Goal: Download file/media

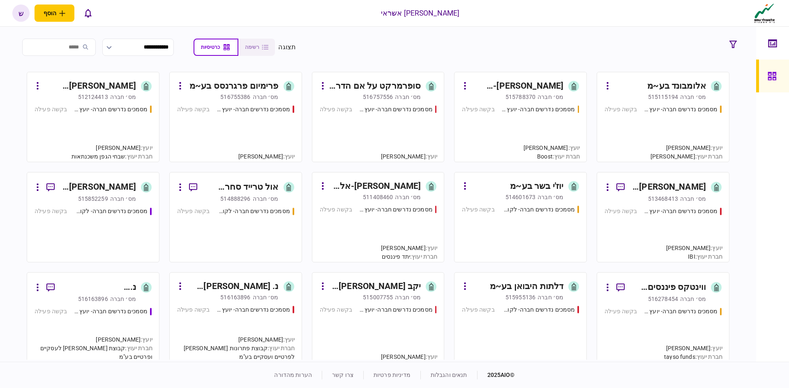
click at [75, 50] on input "search" at bounding box center [59, 47] width 74 height 17
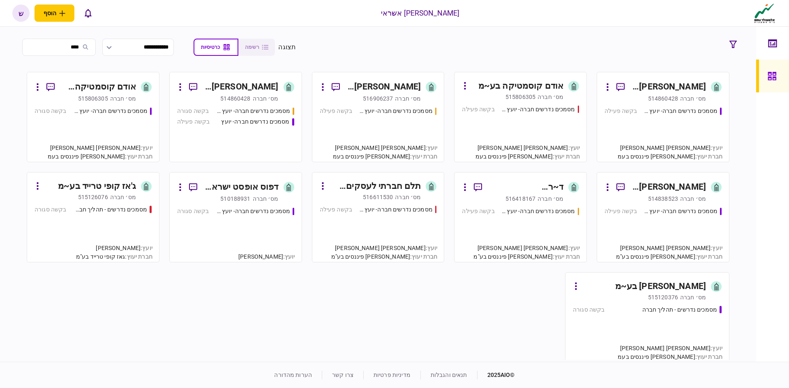
type input "****"
click at [26, 48] on input "****" at bounding box center [59, 47] width 74 height 17
click at [30, 48] on input "****" at bounding box center [59, 47] width 74 height 17
click at [29, 48] on input "****" at bounding box center [59, 47] width 74 height 17
click at [29, 47] on input "****" at bounding box center [59, 47] width 74 height 17
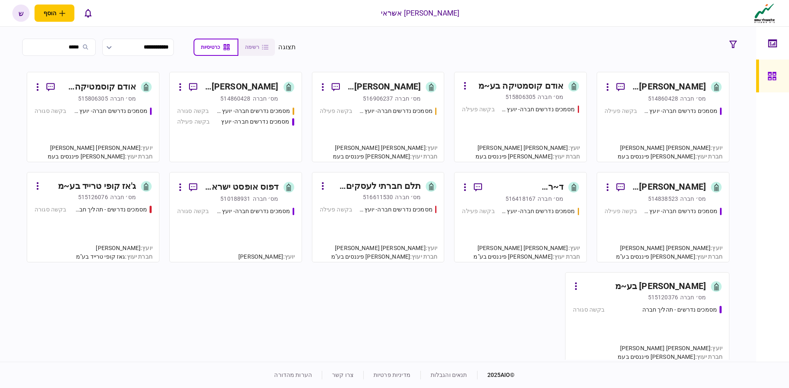
click at [43, 46] on input "****" at bounding box center [59, 47] width 74 height 17
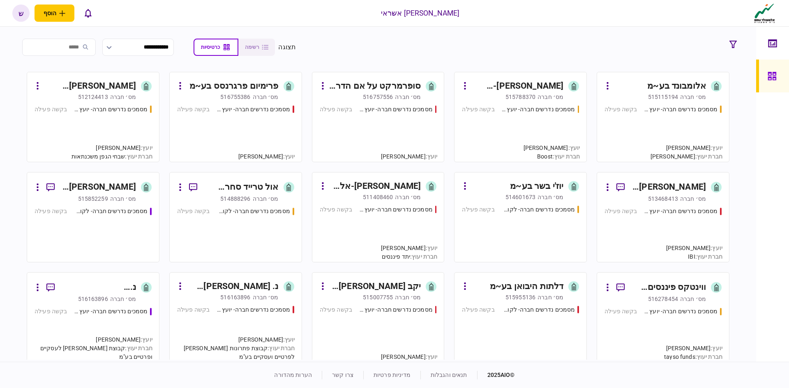
click at [75, 48] on input "search" at bounding box center [59, 47] width 74 height 17
type input "***"
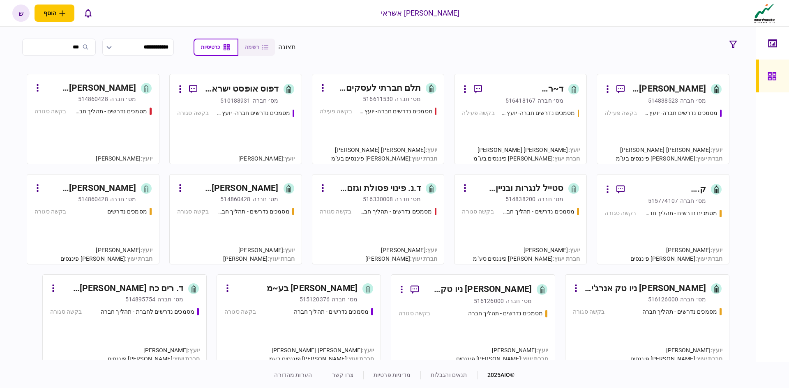
scroll to position [103, 0]
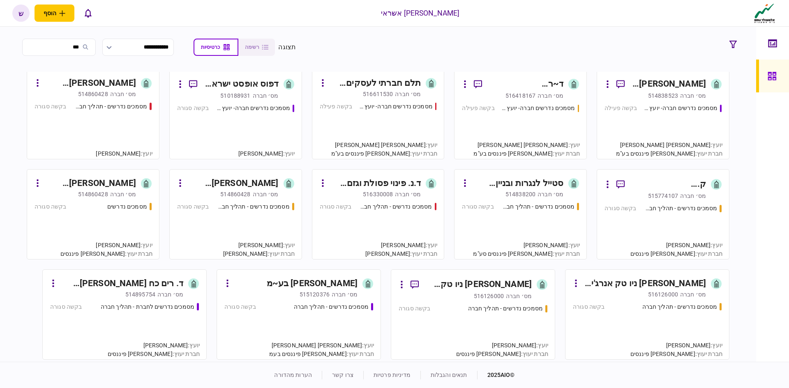
click at [25, 47] on input "***" at bounding box center [59, 47] width 74 height 17
click at [28, 46] on input "***" at bounding box center [59, 47] width 74 height 17
click at [60, 46] on input "***" at bounding box center [59, 47] width 74 height 17
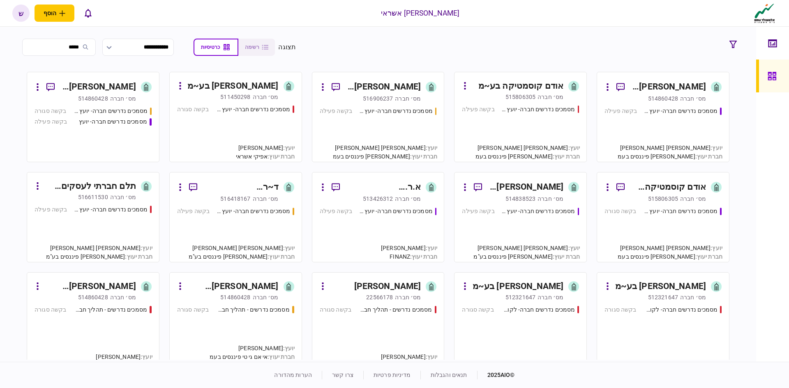
type input "*****"
click at [674, 86] on div "[PERSON_NAME] אינטרנשיונל בע~מ" at bounding box center [668, 87] width 75 height 13
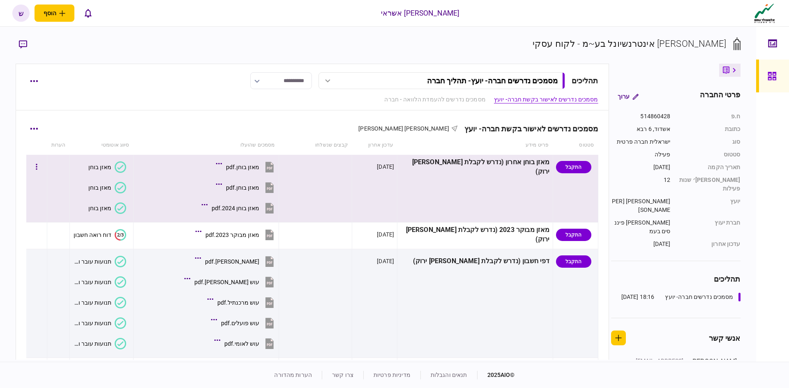
click at [562, 169] on div "התקבל" at bounding box center [573, 167] width 35 height 12
click at [258, 164] on div "מאזן בוחן.pdf" at bounding box center [242, 167] width 33 height 7
click at [259, 186] on div "מאזן בוחן.pdf" at bounding box center [242, 187] width 33 height 7
click at [259, 188] on div "מאזן בוחן.pdf" at bounding box center [242, 187] width 33 height 7
click at [259, 207] on div "מאזן בוחן 2024.pdf" at bounding box center [236, 208] width 48 height 7
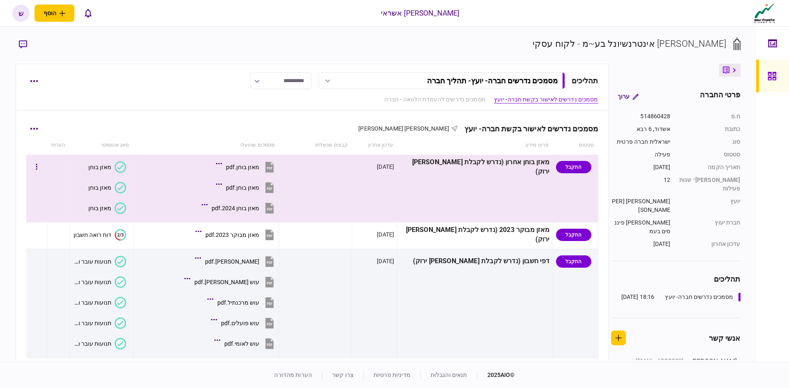
click at [265, 204] on button "מאזן בוחן 2024.pdf" at bounding box center [239, 208] width 72 height 18
click at [255, 167] on div "מאזן בוחן.pdf" at bounding box center [242, 167] width 33 height 7
click at [259, 164] on div "מאזן בוחן.pdf" at bounding box center [242, 167] width 33 height 7
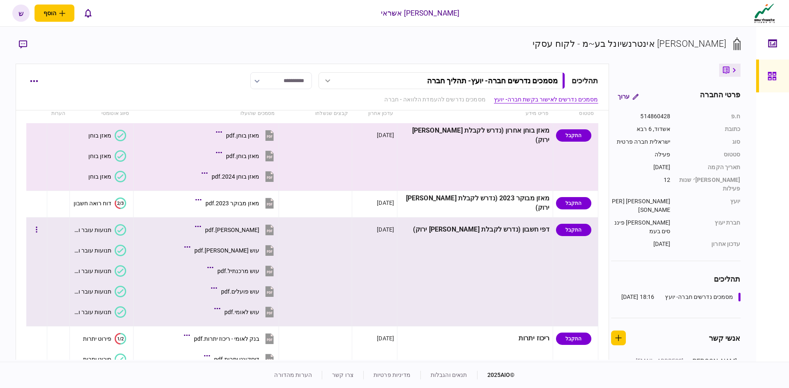
scroll to position [41, 0]
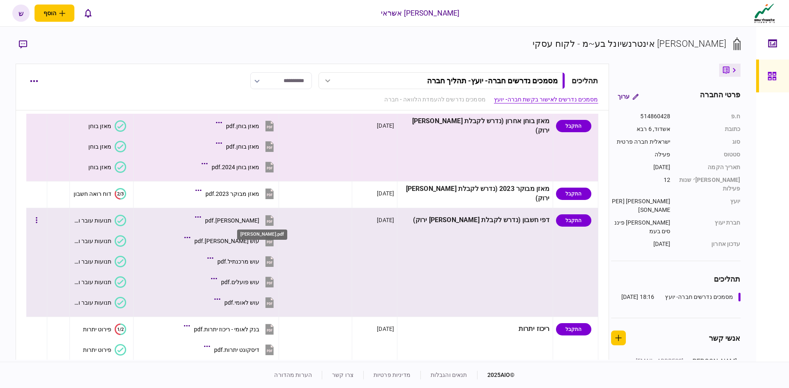
click at [259, 220] on div "[PERSON_NAME].pdf" at bounding box center [232, 220] width 54 height 7
drag, startPoint x: 261, startPoint y: 244, endPoint x: 262, endPoint y: 239, distance: 5.2
click at [259, 242] on div "עוש [PERSON_NAME].pdf" at bounding box center [226, 241] width 65 height 7
click at [258, 242] on div "עוש [PERSON_NAME].pdf" at bounding box center [226, 241] width 65 height 7
click at [259, 262] on div "עוש מרכנתיל.pdf" at bounding box center [238, 261] width 42 height 7
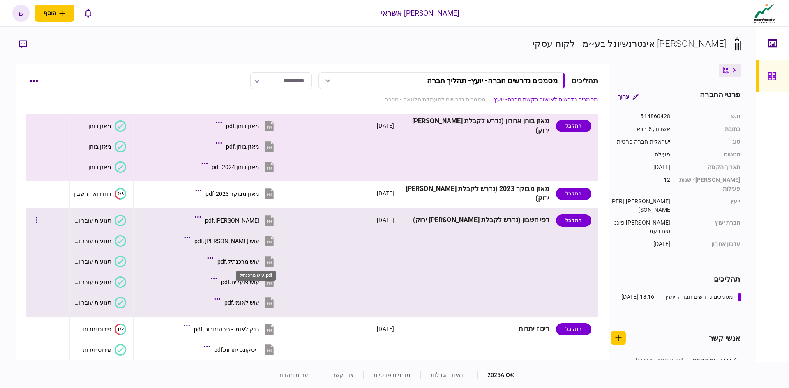
click at [259, 260] on div "עוש מרכנתיל.pdf" at bounding box center [238, 261] width 42 height 7
click at [259, 284] on div "עוש פועלים.pdf" at bounding box center [240, 282] width 38 height 7
click at [259, 302] on div "עוש לאומי.pdf" at bounding box center [241, 302] width 35 height 7
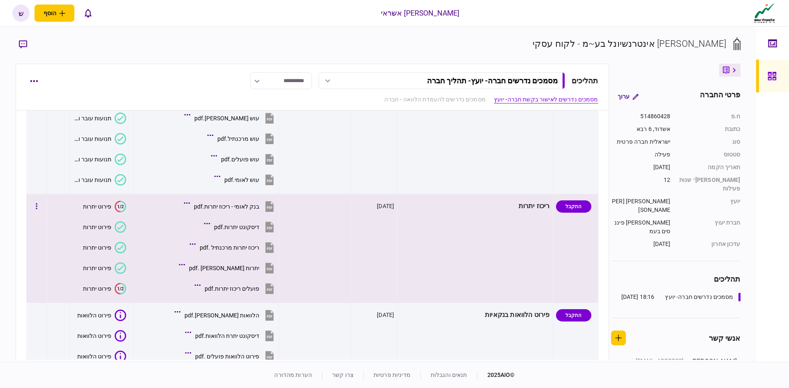
scroll to position [164, 0]
click at [249, 204] on div "בנק לאומי - ריכוז יתרות.pdf" at bounding box center [226, 206] width 65 height 7
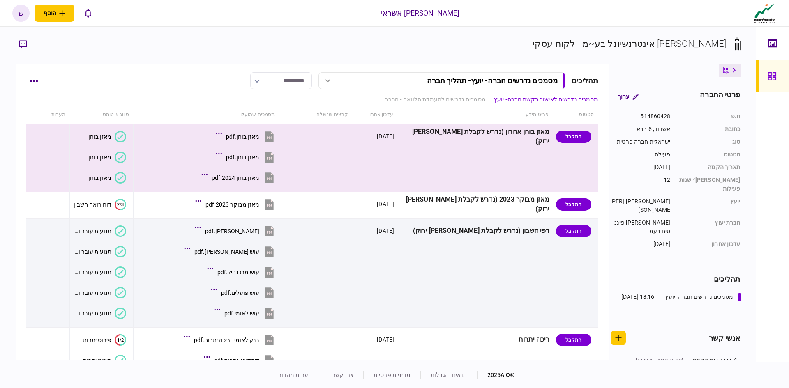
scroll to position [0, 0]
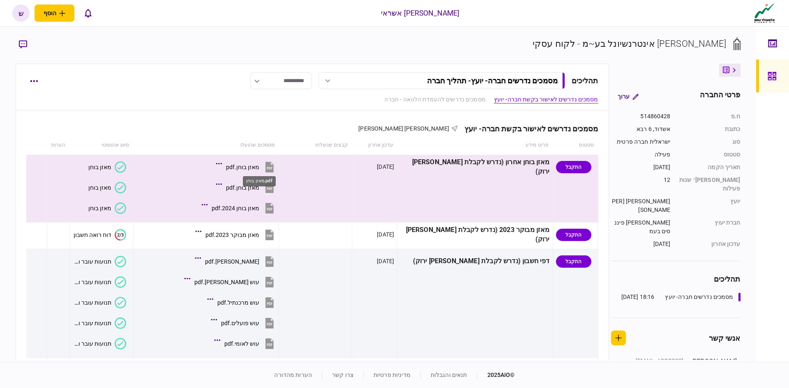
drag, startPoint x: 260, startPoint y: 166, endPoint x: 255, endPoint y: 171, distance: 7.0
click at [255, 171] on body "[PERSON_NAME] אשראי הוסף לקוח עסקי לקוח פרטי ש ש [PERSON_NAME] [PERSON_NAME][EM…" at bounding box center [394, 194] width 789 height 388
drag, startPoint x: 256, startPoint y: 165, endPoint x: 251, endPoint y: 168, distance: 6.6
click at [265, 160] on button "מאזן בוחן.pdf" at bounding box center [247, 167] width 58 height 18
click at [39, 125] on button "button" at bounding box center [33, 128] width 15 height 15
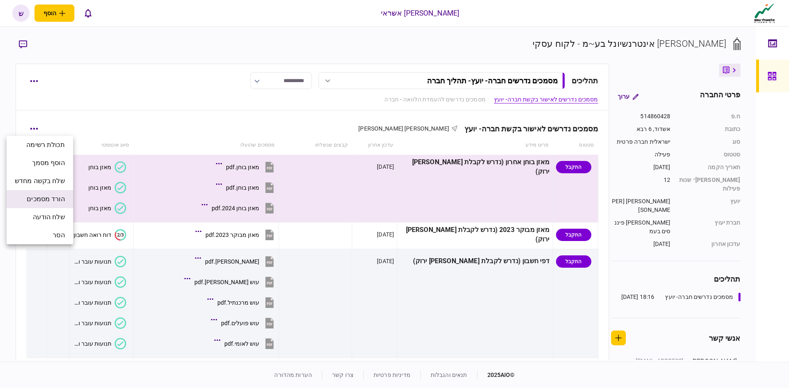
click at [43, 200] on span "הורד מסמכים" at bounding box center [46, 199] width 38 height 10
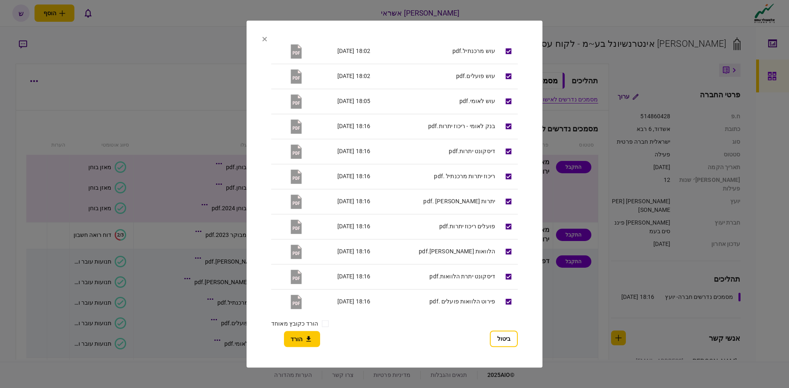
scroll to position [246, 0]
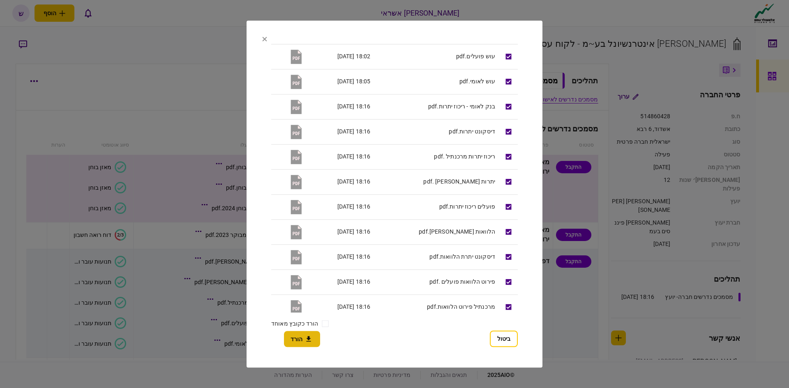
click at [305, 340] on icon "button" at bounding box center [309, 339] width 10 height 8
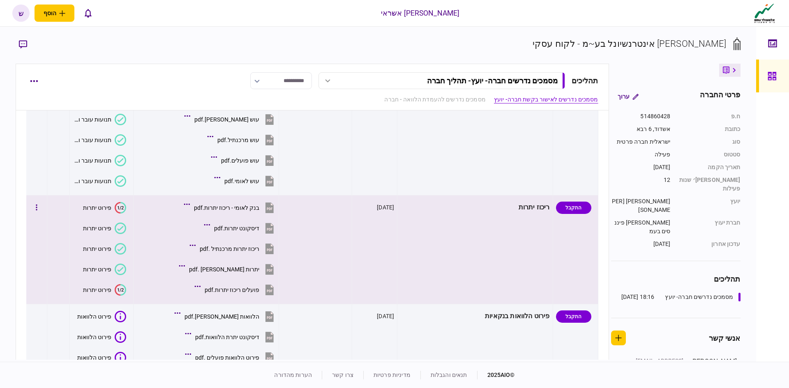
scroll to position [205, 0]
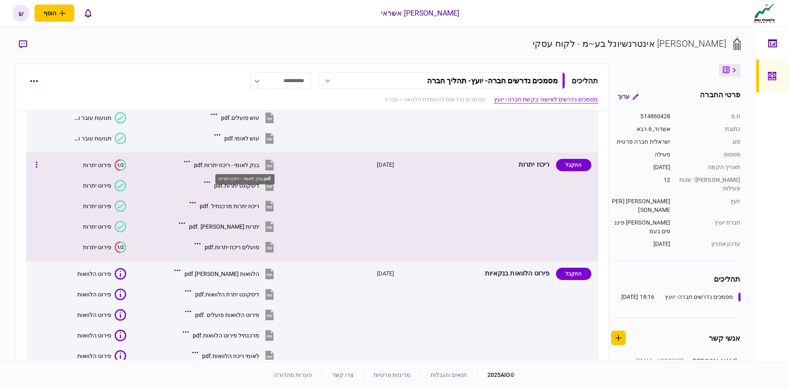
click at [259, 163] on div "בנק לאומי - ריכוז יתרות.pdf" at bounding box center [226, 165] width 65 height 7
click at [259, 183] on div "דיסקונט יתרות.pdf" at bounding box center [236, 185] width 45 height 7
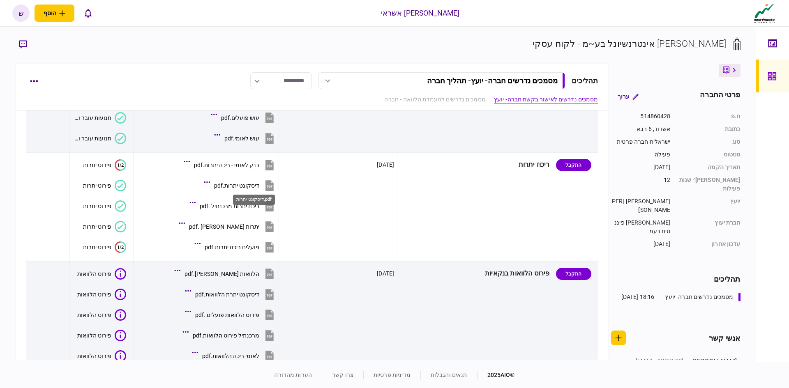
click at [248, 205] on div "דיסקונט יתרות.pdf" at bounding box center [254, 197] width 44 height 17
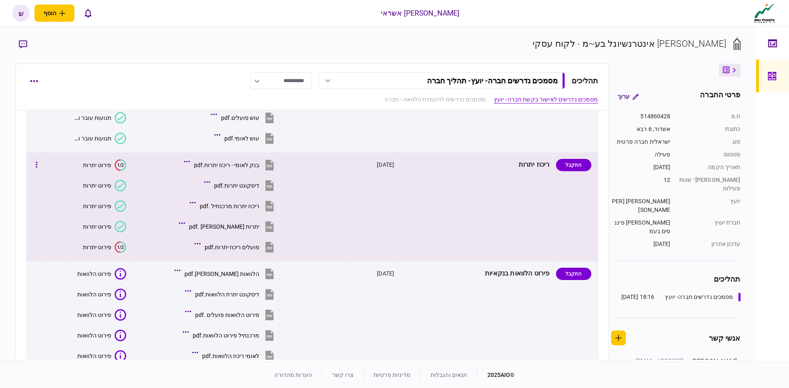
click at [257, 208] on div "ריכוז יתרות מרכנתיל .pdf" at bounding box center [230, 206] width 60 height 7
click at [254, 229] on div "יתרות [PERSON_NAME] .pdf" at bounding box center [224, 226] width 70 height 7
click at [259, 228] on div "יתרות [PERSON_NAME] .pdf" at bounding box center [224, 226] width 70 height 7
click at [256, 245] on div "פועלים ריכוז יתרות.pdf" at bounding box center [232, 247] width 55 height 7
click at [259, 245] on div "פועלים ריכוז יתרות.pdf" at bounding box center [232, 247] width 55 height 7
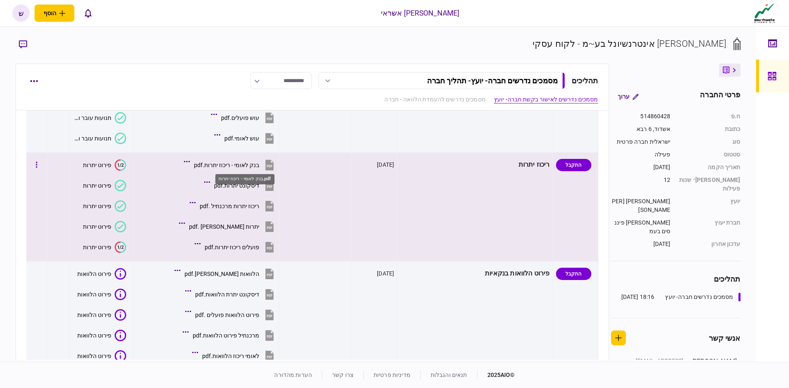
click at [259, 164] on div "בנק לאומי - ריכוז יתרות.pdf" at bounding box center [226, 165] width 65 height 7
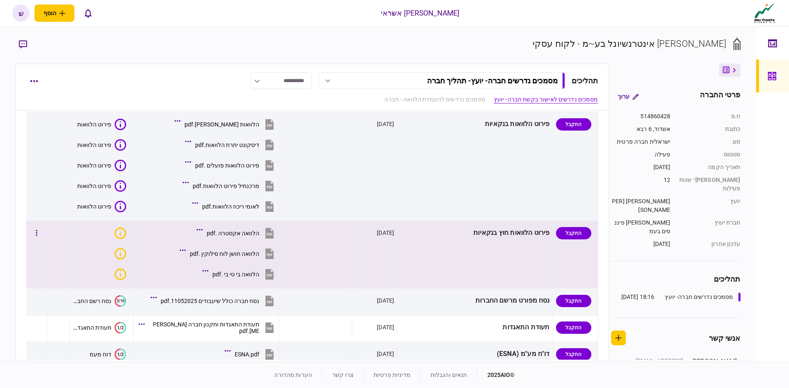
scroll to position [329, 0]
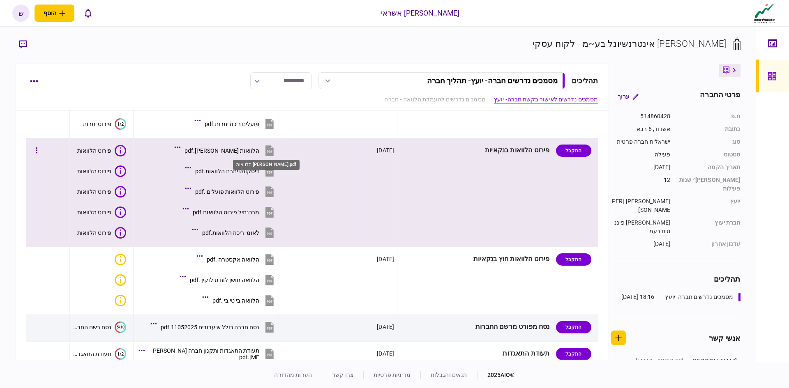
click at [259, 149] on div "הלוואות [PERSON_NAME].pdf" at bounding box center [221, 150] width 75 height 7
click at [257, 168] on div "דיסקונט יתרת הלוואות.pdf" at bounding box center [227, 171] width 64 height 7
click at [259, 192] on div "פירוט הלוואות פועלים .pdf" at bounding box center [227, 192] width 64 height 7
click at [257, 191] on div "פירוט הלוואות פועלים .pdf" at bounding box center [227, 192] width 64 height 7
click at [259, 191] on div "פירוט הלוואות פועלים .pdf" at bounding box center [227, 192] width 64 height 7
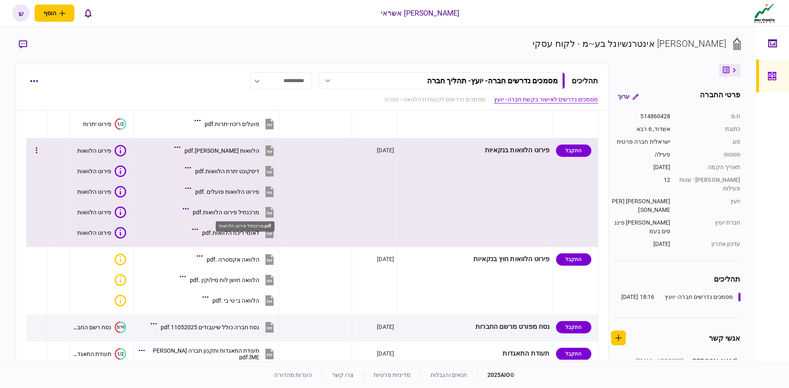
click at [245, 213] on div "מרכנתיל פירוט הלוואות.pdf" at bounding box center [226, 212] width 67 height 7
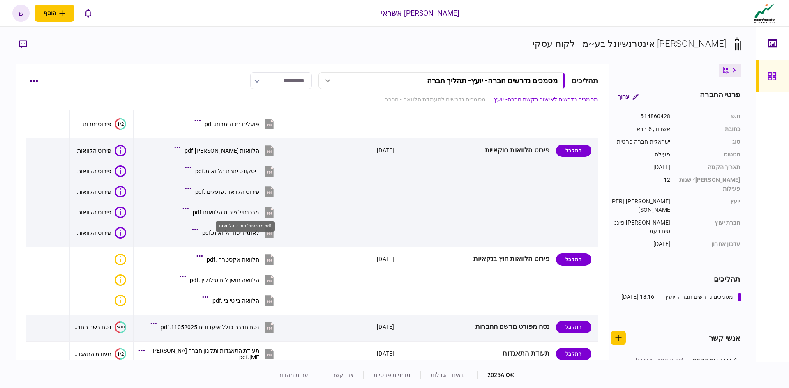
click at [245, 230] on div "מרכנתיל פירוט הלוואות.pdf" at bounding box center [245, 226] width 59 height 10
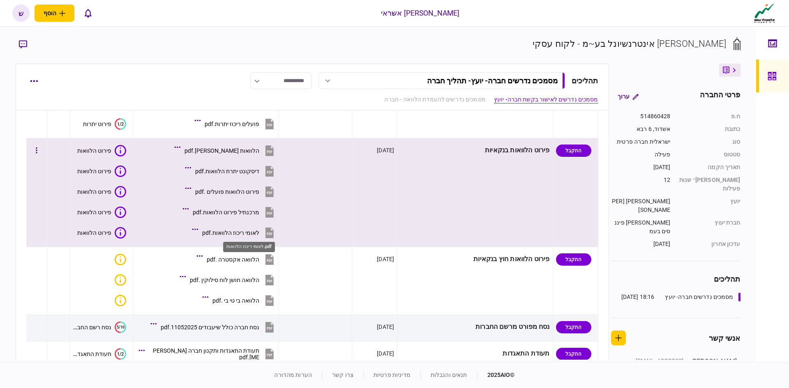
click at [246, 232] on div "לאומי ריכוז הלוואות.pdf" at bounding box center [230, 233] width 57 height 7
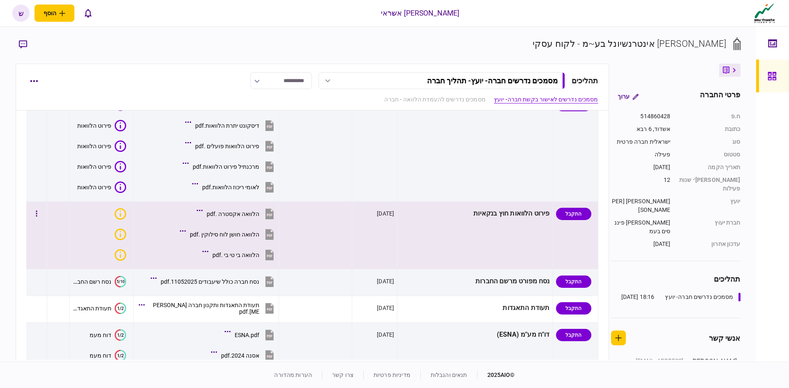
scroll to position [411, 0]
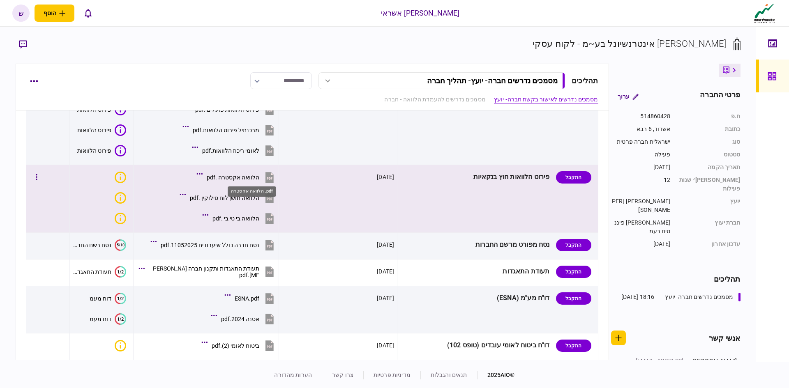
click at [253, 177] on div "הלוואה אקסטרה .pdf" at bounding box center [233, 177] width 53 height 7
click at [257, 198] on div "הלוואה חושן לוח סילוקין .pdf" at bounding box center [224, 198] width 69 height 7
click at [250, 219] on div "הלוואה בי טי בי .pdf" at bounding box center [235, 218] width 47 height 7
click at [253, 218] on div "הלוואה בי טי בי .pdf" at bounding box center [235, 218] width 47 height 7
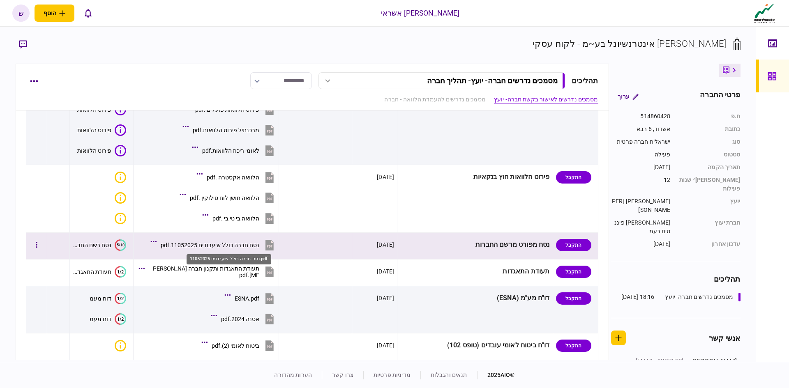
click at [253, 244] on div "נסח חברה כולל שיעבודים 11052025.pdf" at bounding box center [210, 245] width 99 height 7
click at [243, 243] on div "נסח חברה כולל שיעבודים 11052025.pdf" at bounding box center [210, 245] width 99 height 7
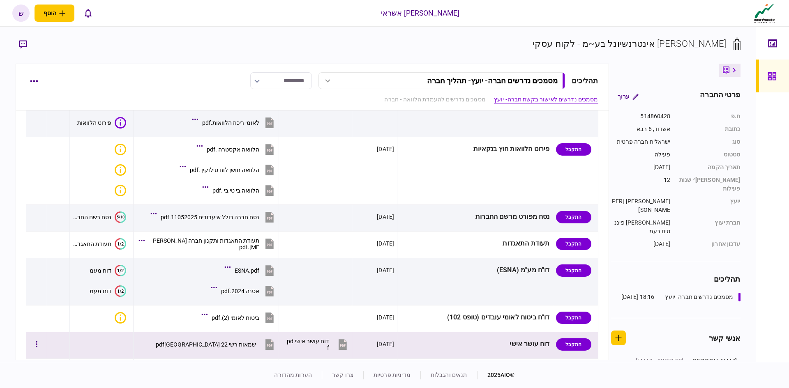
scroll to position [493, 0]
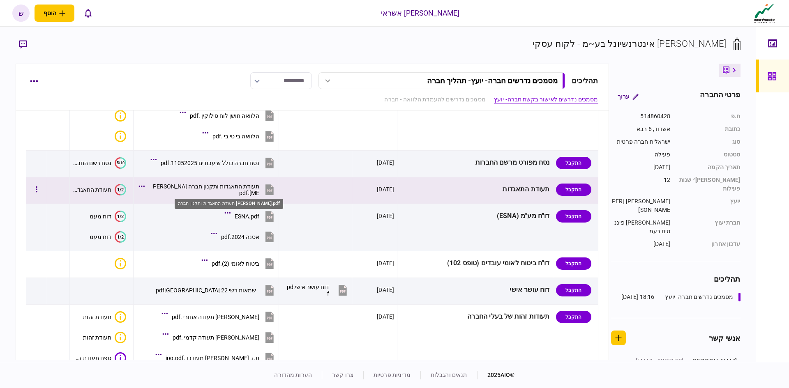
click at [249, 188] on div "תעודת התאגדות ותקנון חברה [PERSON_NAME].pdf" at bounding box center [204, 189] width 110 height 13
click at [259, 193] on div "תעודת התאגדות ותקנון חברה [PERSON_NAME].pdf" at bounding box center [204, 189] width 110 height 13
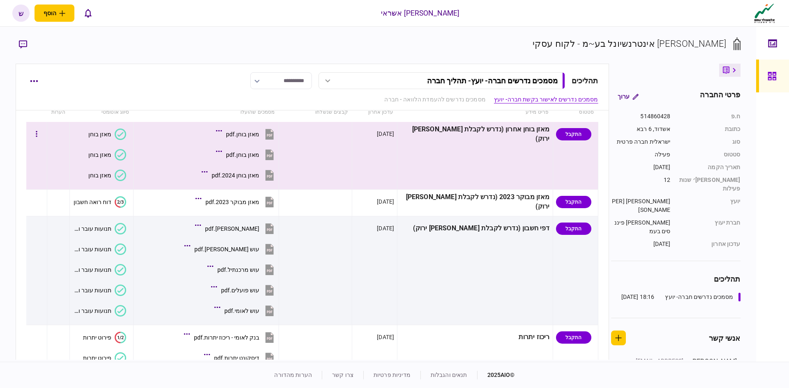
scroll to position [0, 0]
